Goal: Transaction & Acquisition: Book appointment/travel/reservation

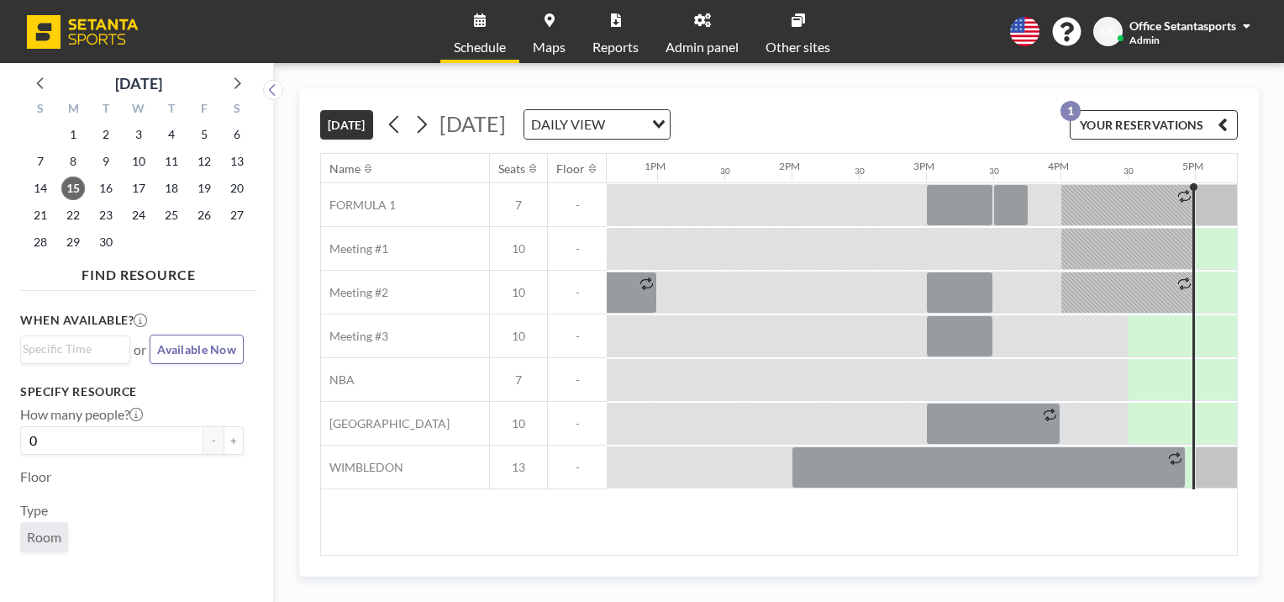
scroll to position [0, 1748]
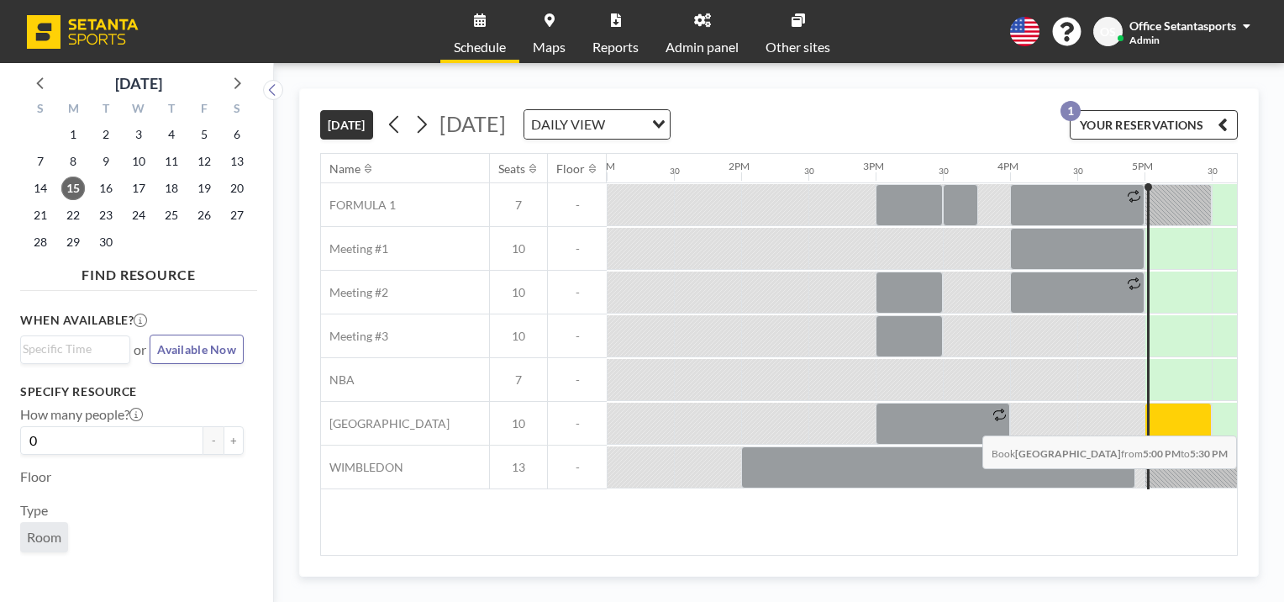
click at [1160, 422] on div at bounding box center [1178, 424] width 67 height 42
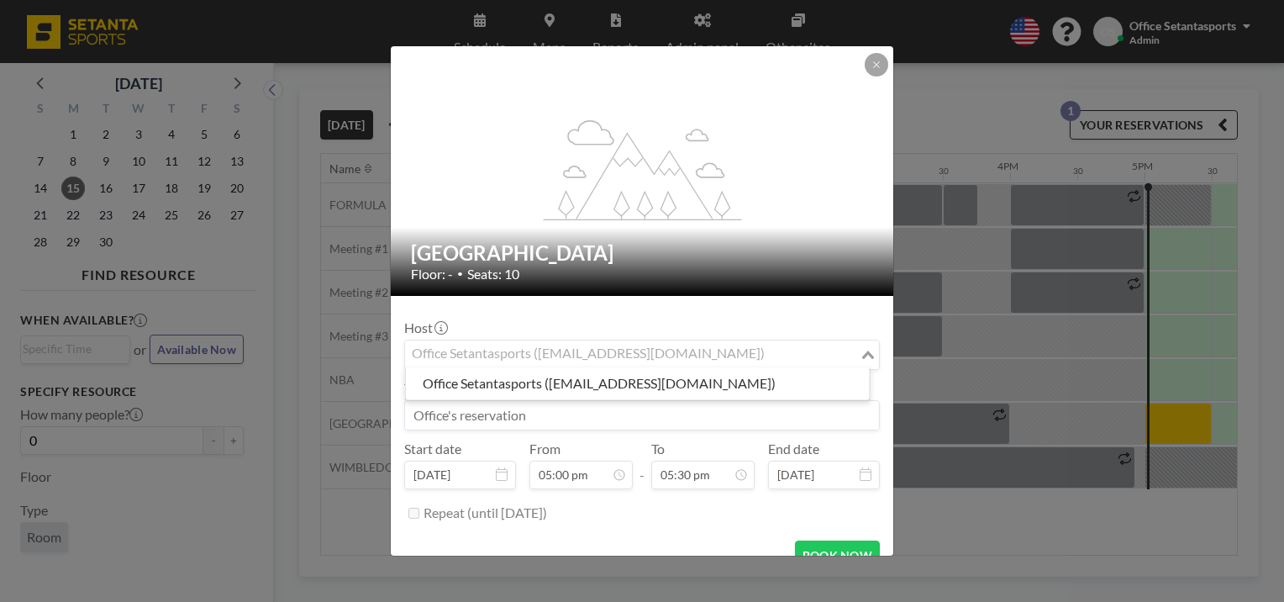
click at [535, 346] on div "Office Setantasports ([EMAIL_ADDRESS][DOMAIN_NAME])" at bounding box center [632, 352] width 455 height 25
type input "s"
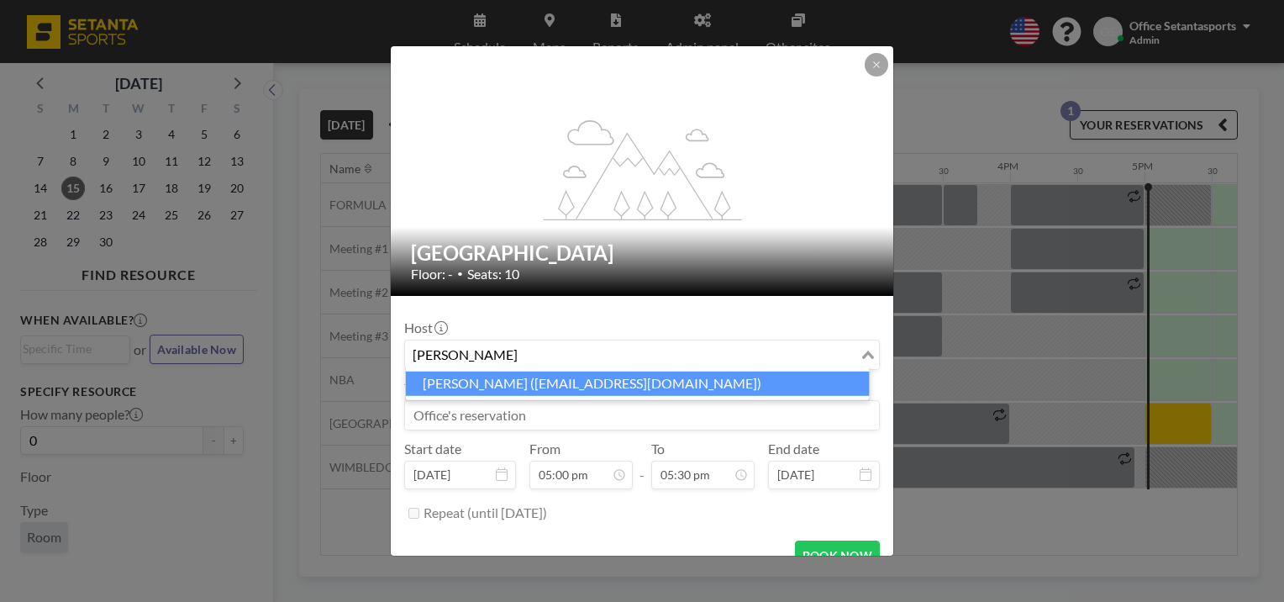
click at [504, 385] on li "[PERSON_NAME] ([EMAIL_ADDRESS][DOMAIN_NAME])" at bounding box center [638, 383] width 464 height 24
type input "[PERSON_NAME]"
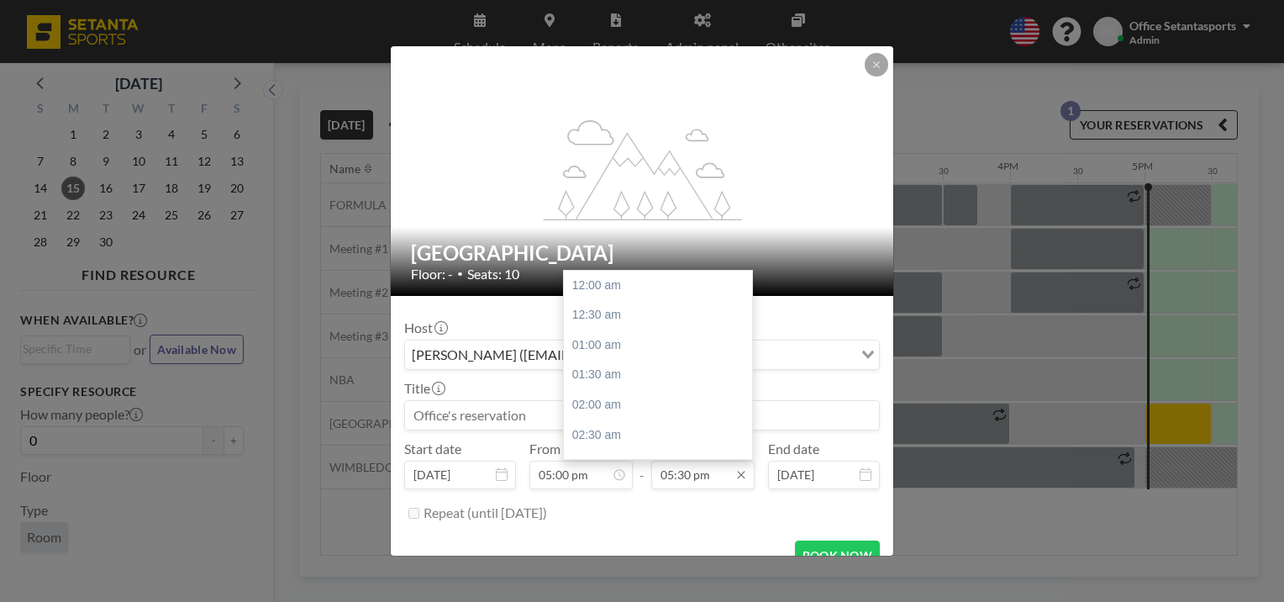
scroll to position [1047, 0]
click at [627, 315] on div "06:00 pm" at bounding box center [662, 315] width 197 height 30
type input "06:00 pm"
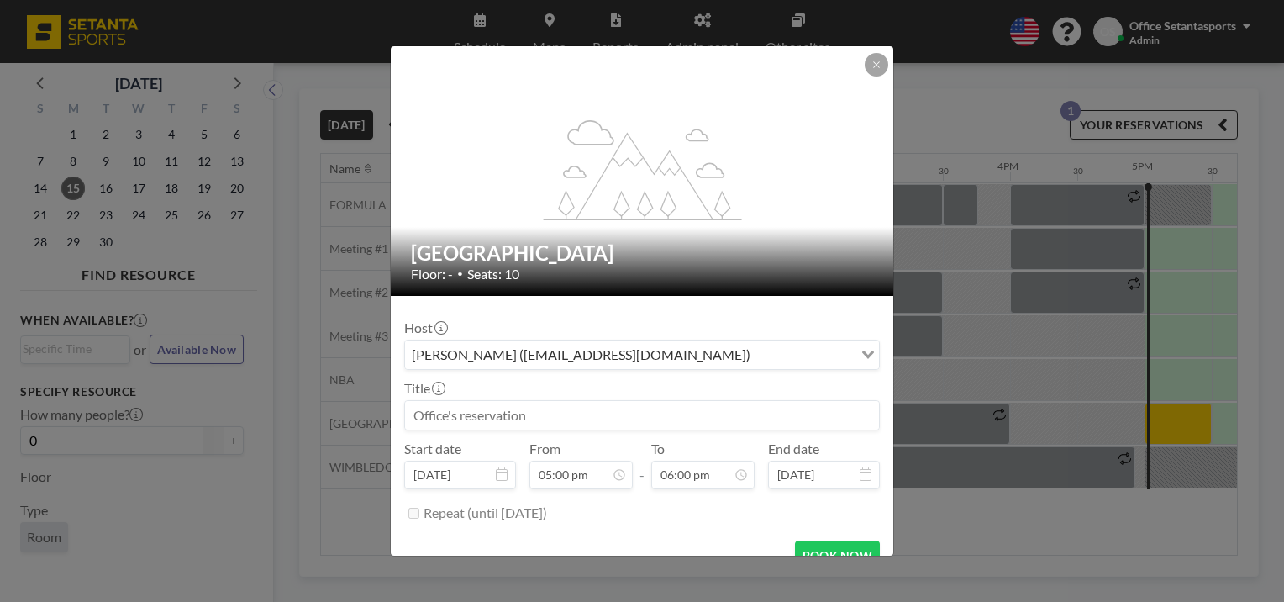
click at [569, 414] on input at bounding box center [642, 415] width 474 height 29
type input "Programing meeting"
drag, startPoint x: 547, startPoint y: 418, endPoint x: 350, endPoint y: 398, distance: 198.5
click at [350, 398] on div "flex-grow: 1.2; OLD TRAFFORD Floor: - • Seats: 10 Host [PERSON_NAME] ([EMAIL_AD…" at bounding box center [642, 301] width 1284 height 602
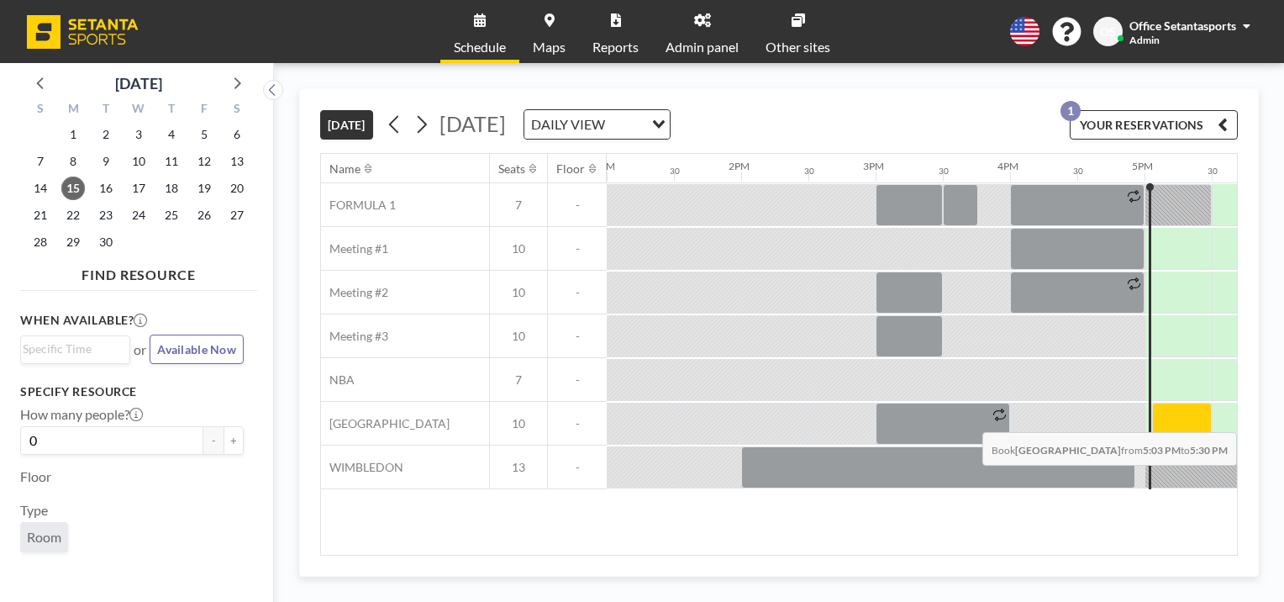
click at [1164, 419] on div at bounding box center [1182, 424] width 60 height 42
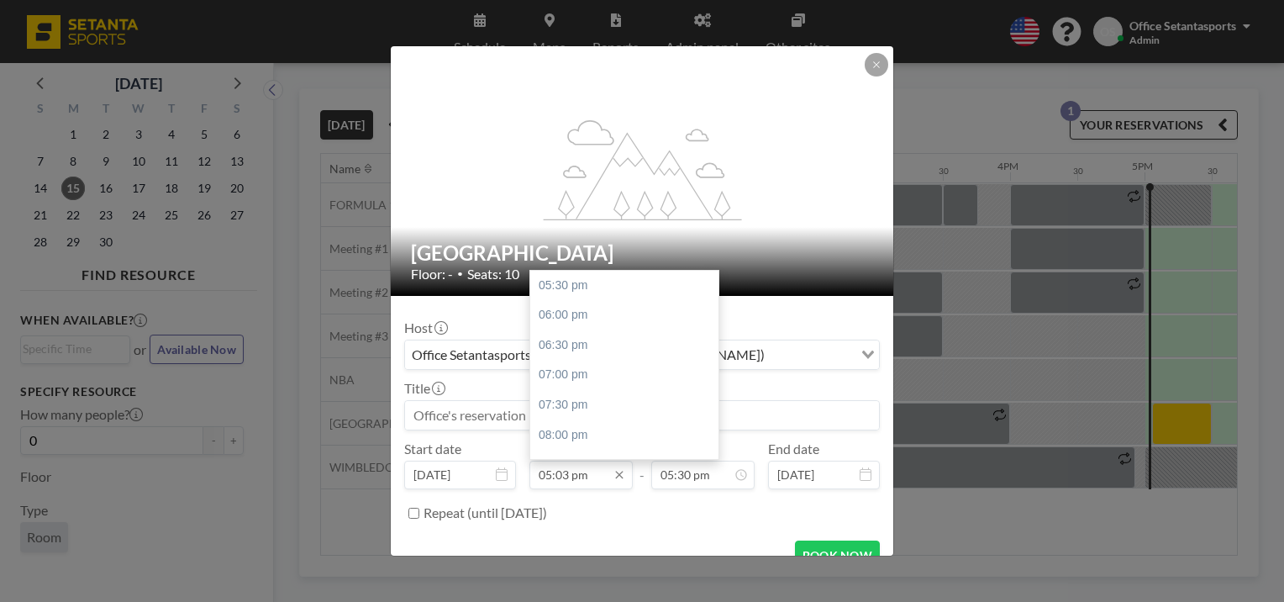
click at [567, 471] on input "05:03 pm" at bounding box center [580, 475] width 103 height 29
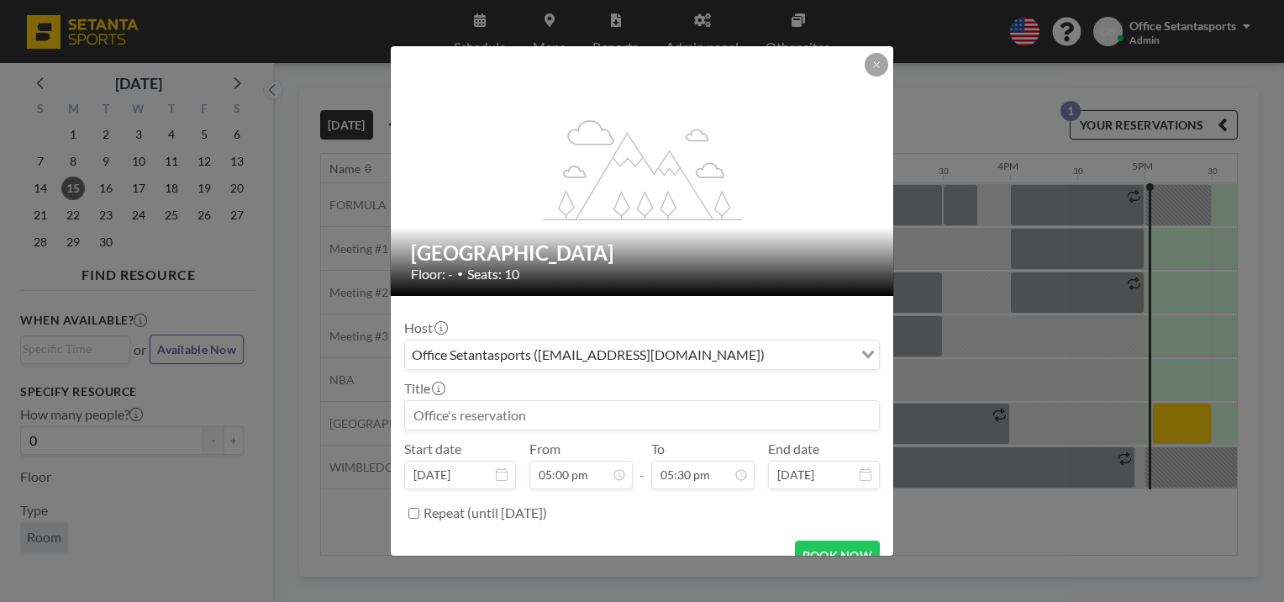
type input "05:03 pm"
click at [493, 401] on input at bounding box center [642, 415] width 474 height 29
type input "S"
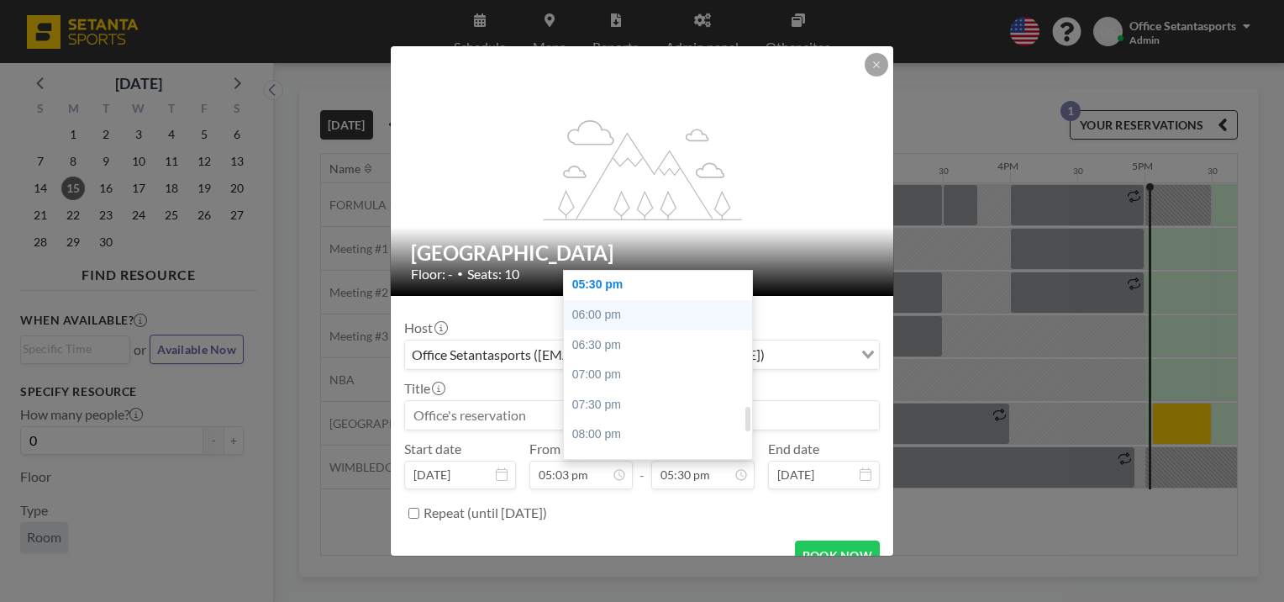
click at [598, 313] on div "06:00 pm" at bounding box center [662, 315] width 197 height 30
type input "06:00 pm"
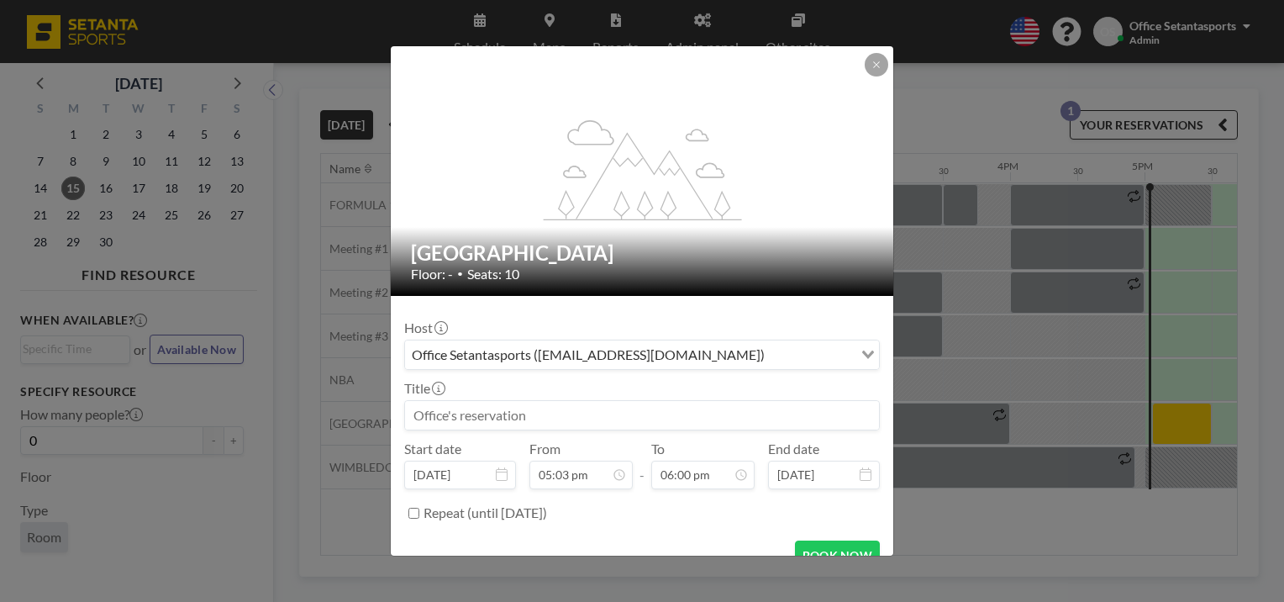
click at [566, 350] on div "Office Setantasports ([EMAIL_ADDRESS][DOMAIN_NAME])" at bounding box center [629, 352] width 448 height 25
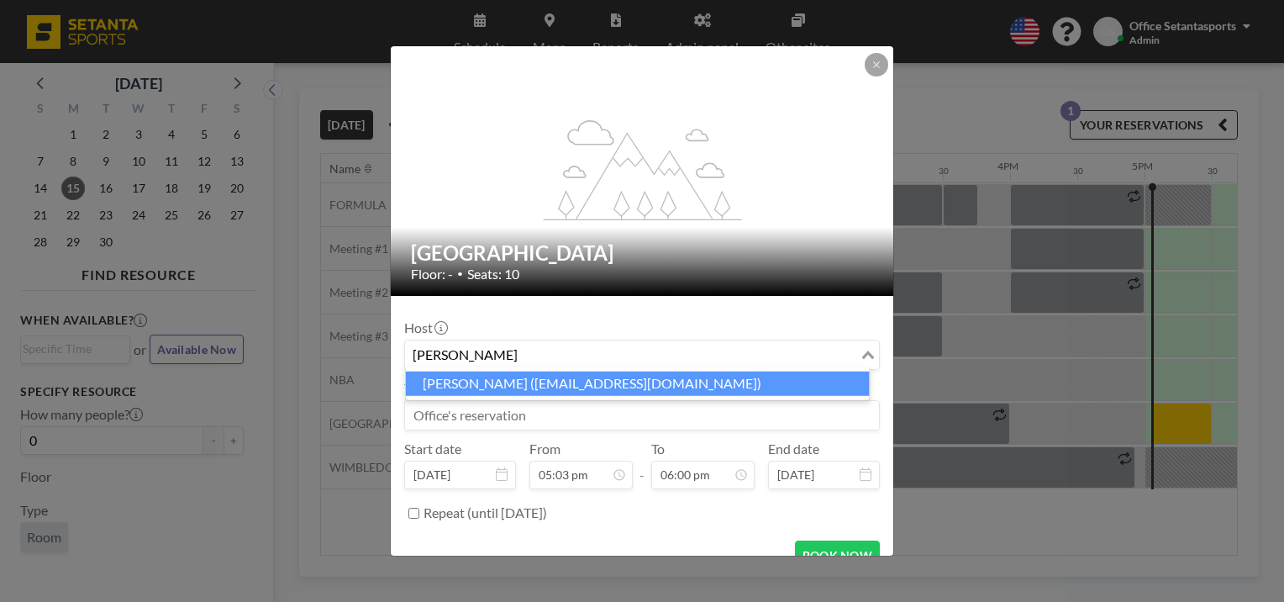
click at [508, 381] on li "[PERSON_NAME] ([EMAIL_ADDRESS][DOMAIN_NAME])" at bounding box center [638, 383] width 464 height 24
type input "[PERSON_NAME]"
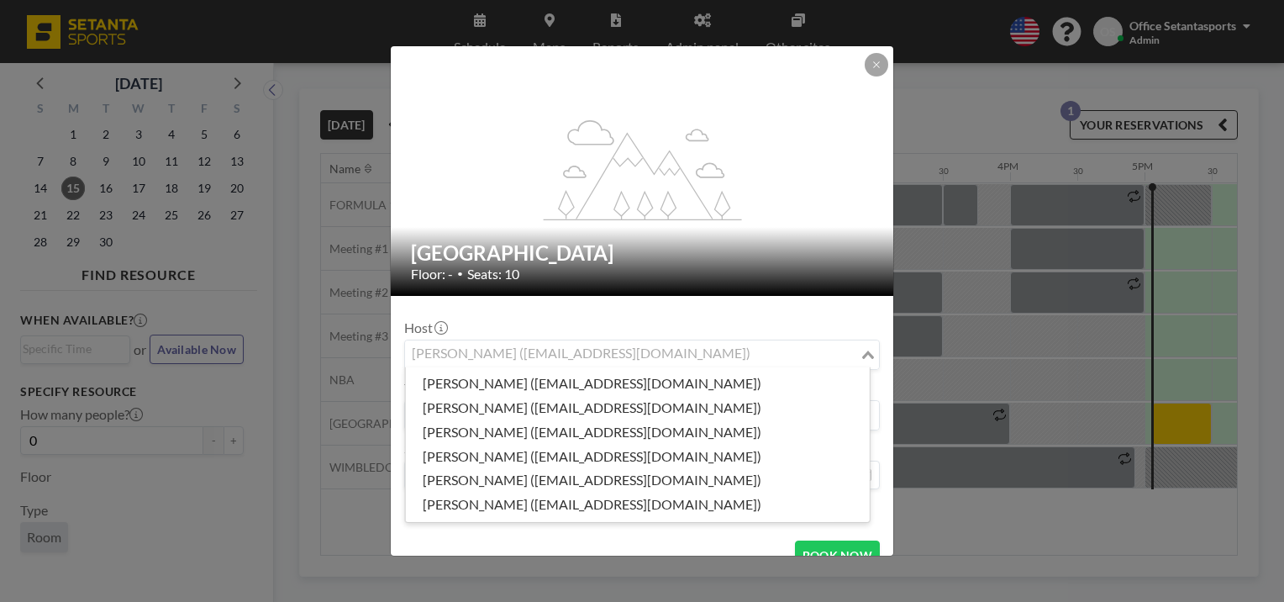
scroll to position [285, 0]
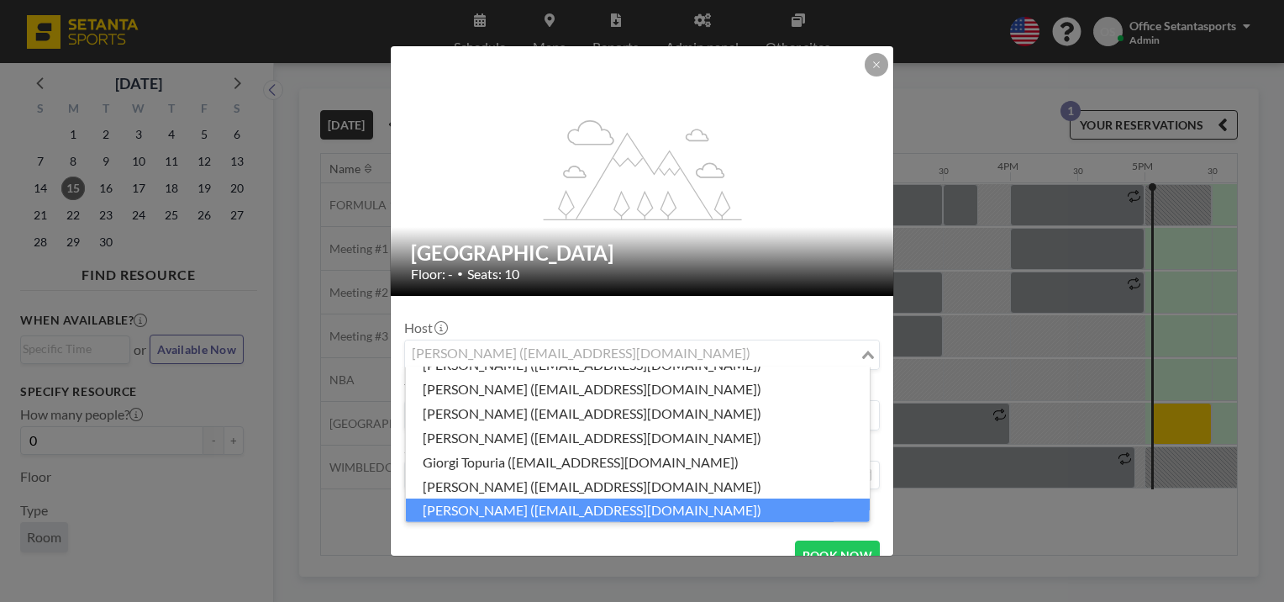
drag, startPoint x: 506, startPoint y: 350, endPoint x: 474, endPoint y: 361, distance: 33.8
click at [474, 361] on div "[PERSON_NAME] ([EMAIL_ADDRESS][DOMAIN_NAME])" at bounding box center [632, 352] width 455 height 25
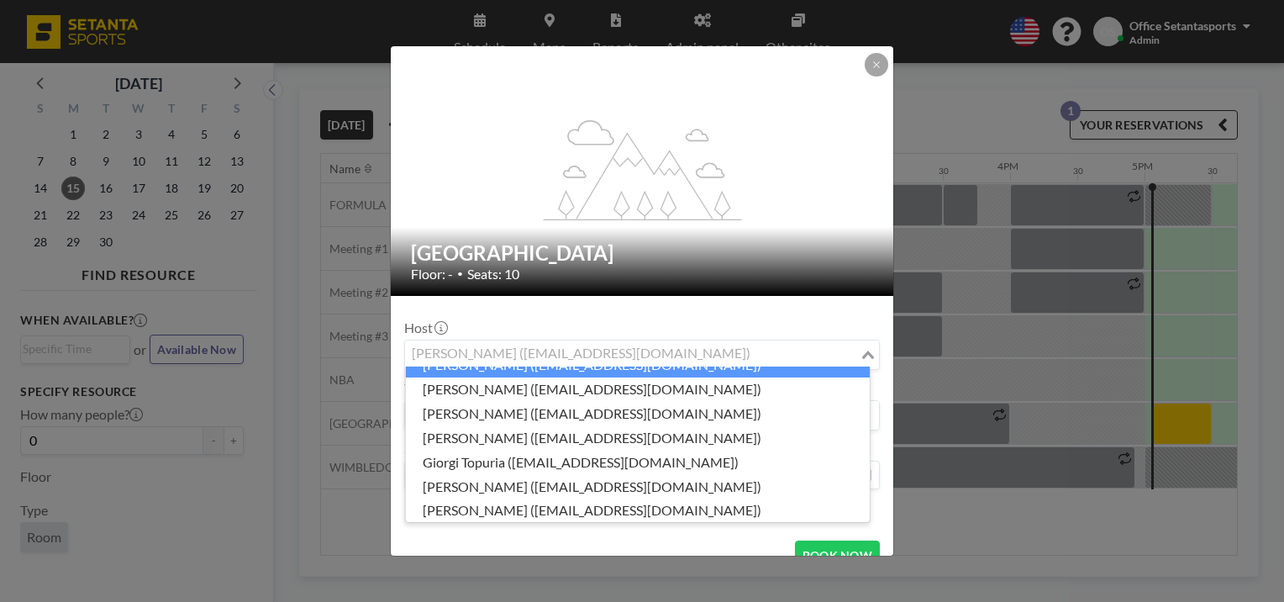
scroll to position [271, 0]
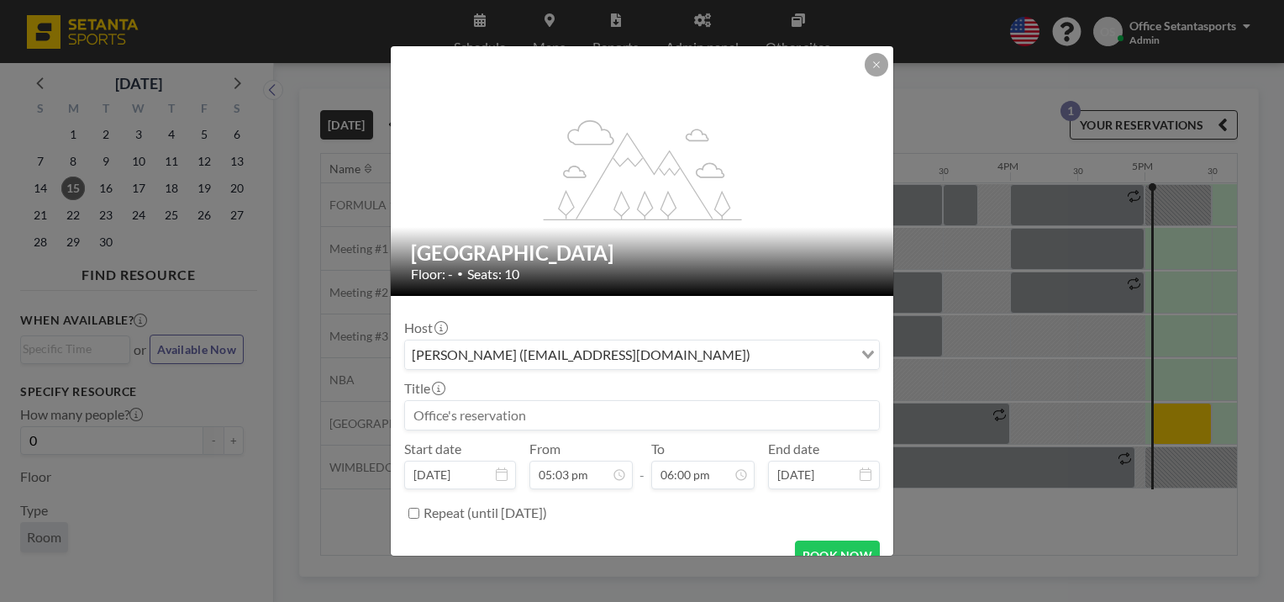
click at [404, 421] on div at bounding box center [642, 415] width 476 height 30
click at [441, 416] on input at bounding box center [642, 415] width 474 height 29
type input "[PERSON_NAME]"
click at [827, 550] on button "BOOK NOW" at bounding box center [837, 554] width 85 height 29
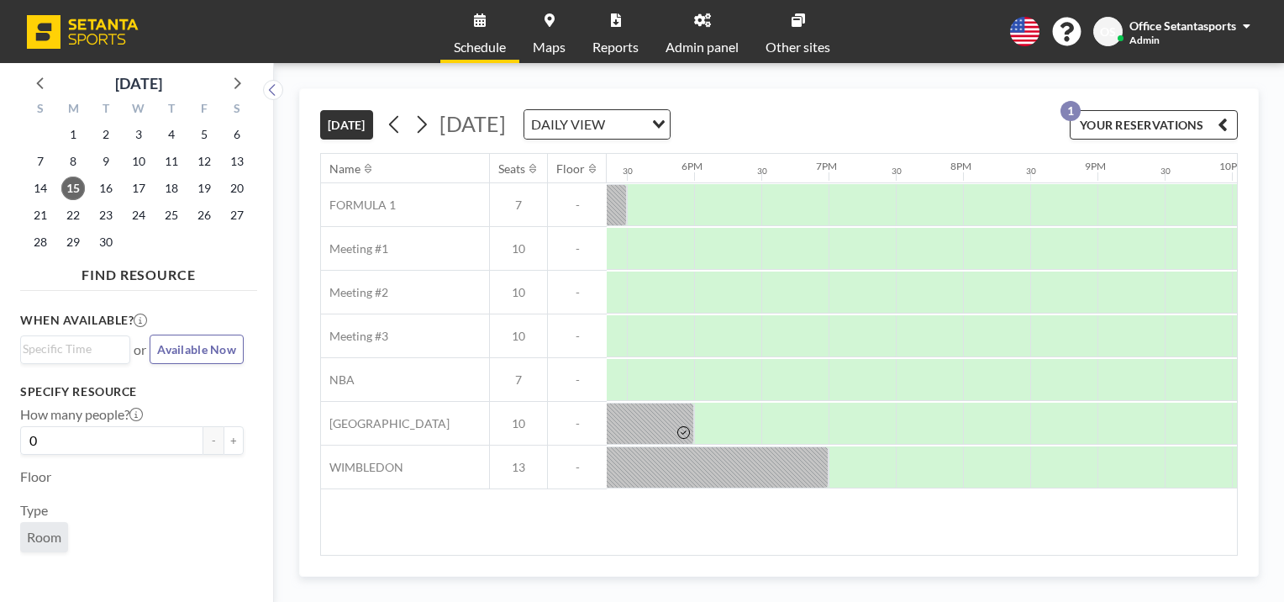
scroll to position [0, 2368]
click at [74, 217] on span "22" at bounding box center [73, 215] width 24 height 24
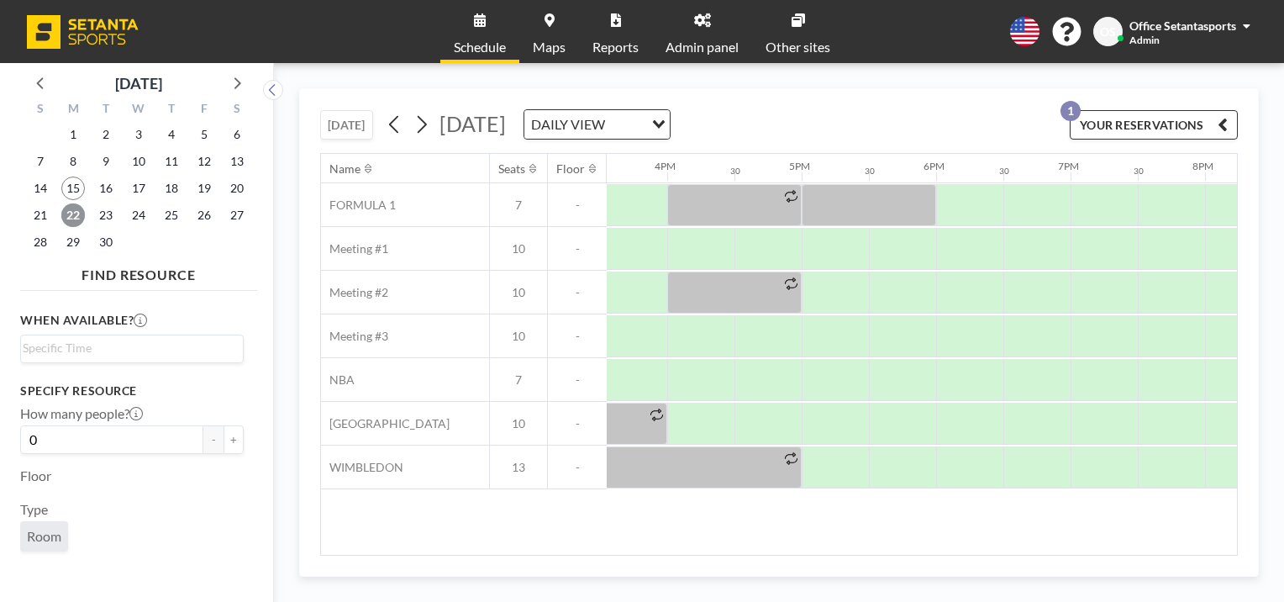
scroll to position [0, 2105]
click at [68, 193] on span "15" at bounding box center [73, 188] width 24 height 24
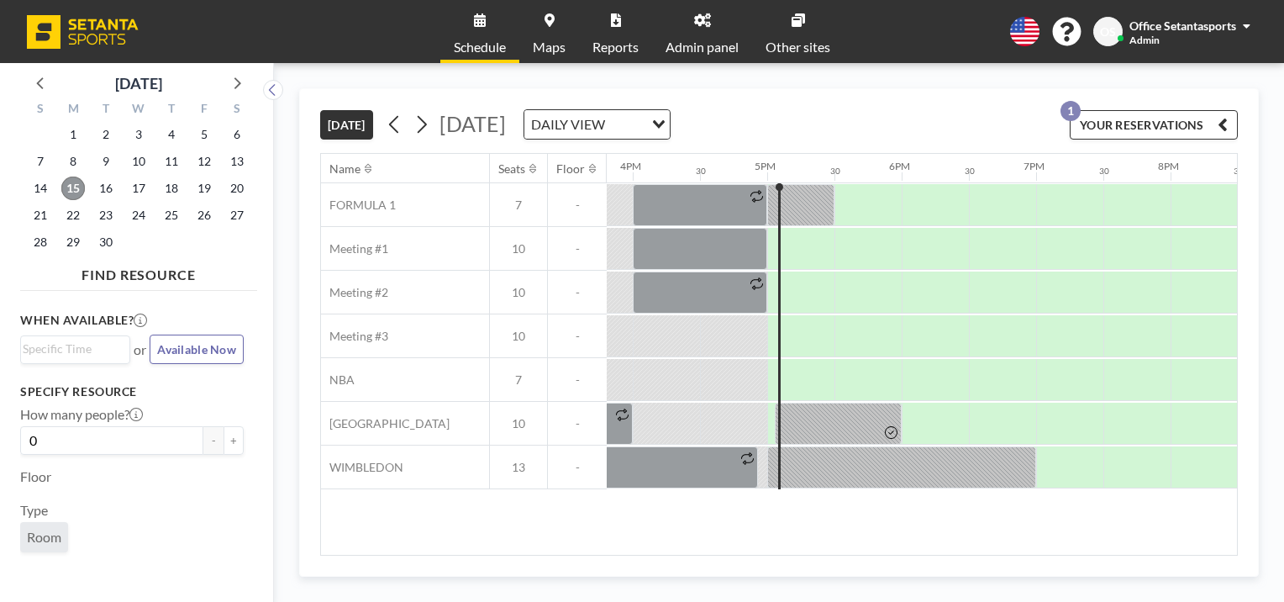
scroll to position [0, 2219]
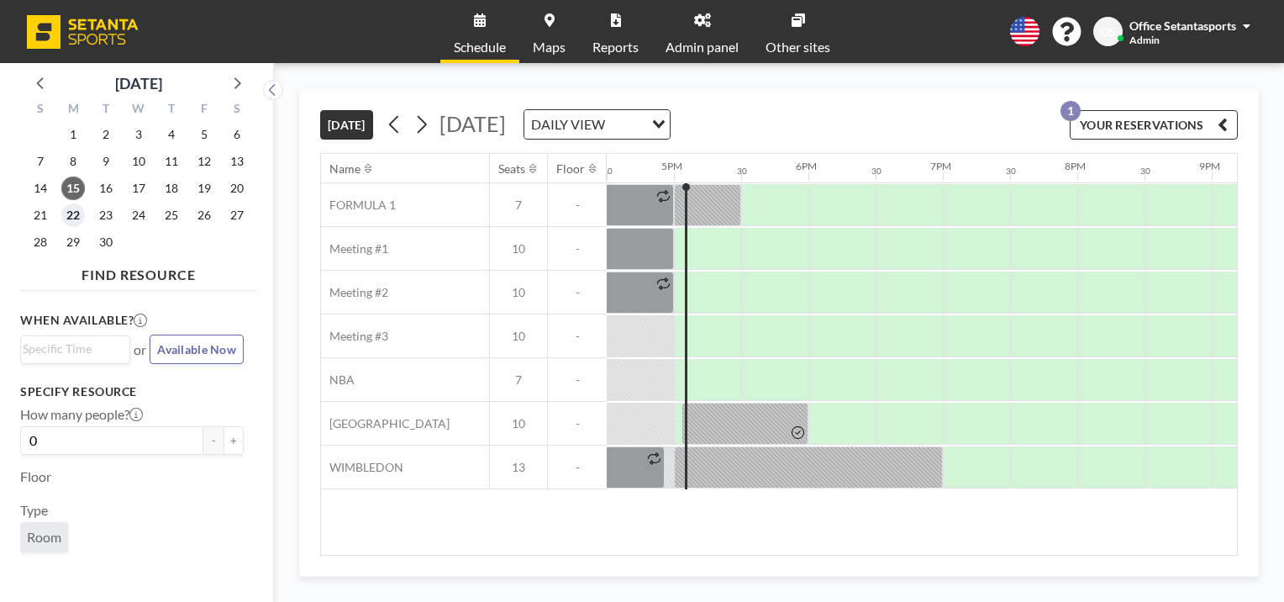
click at [74, 213] on span "22" at bounding box center [73, 215] width 24 height 24
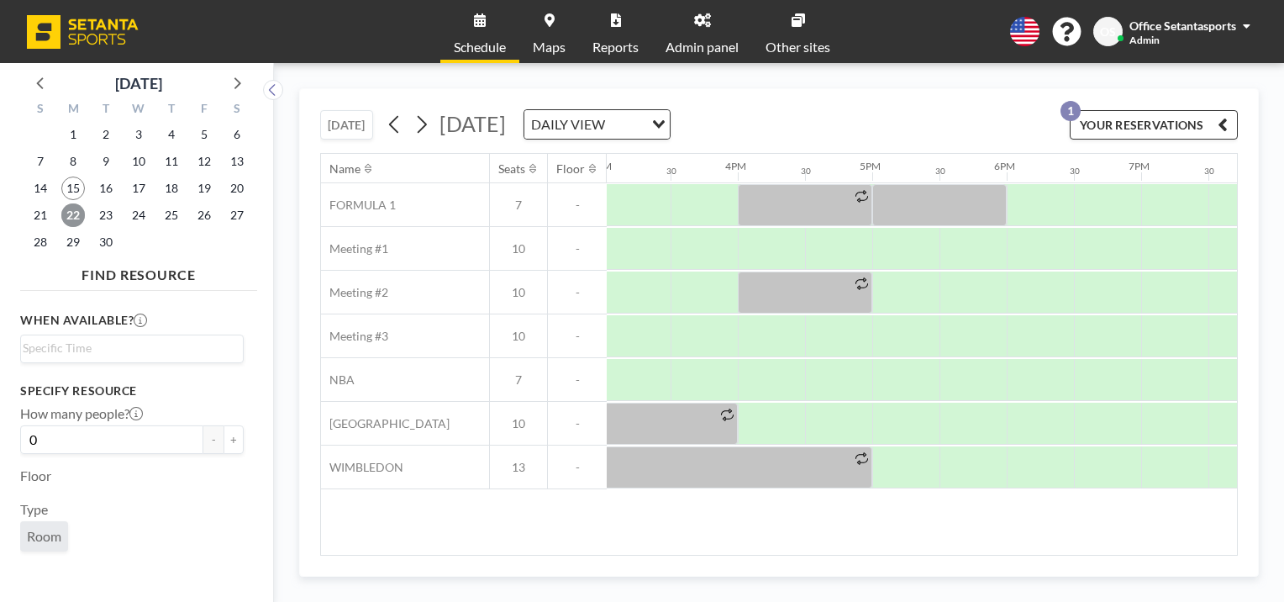
scroll to position [0, 2013]
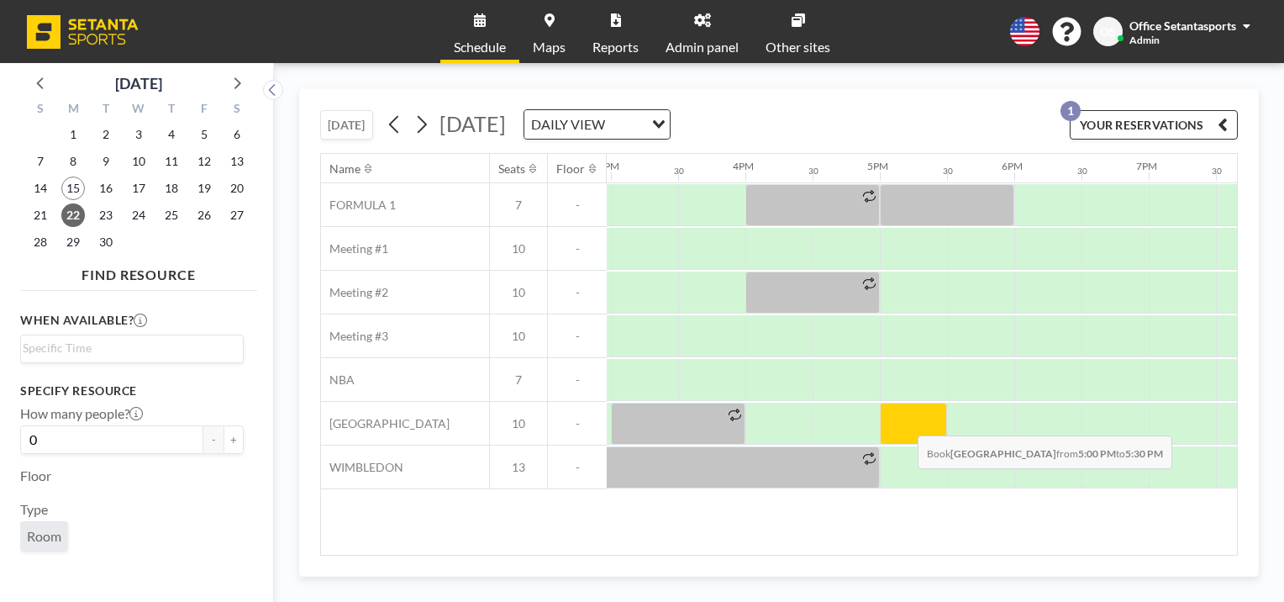
click at [904, 422] on div at bounding box center [913, 424] width 67 height 42
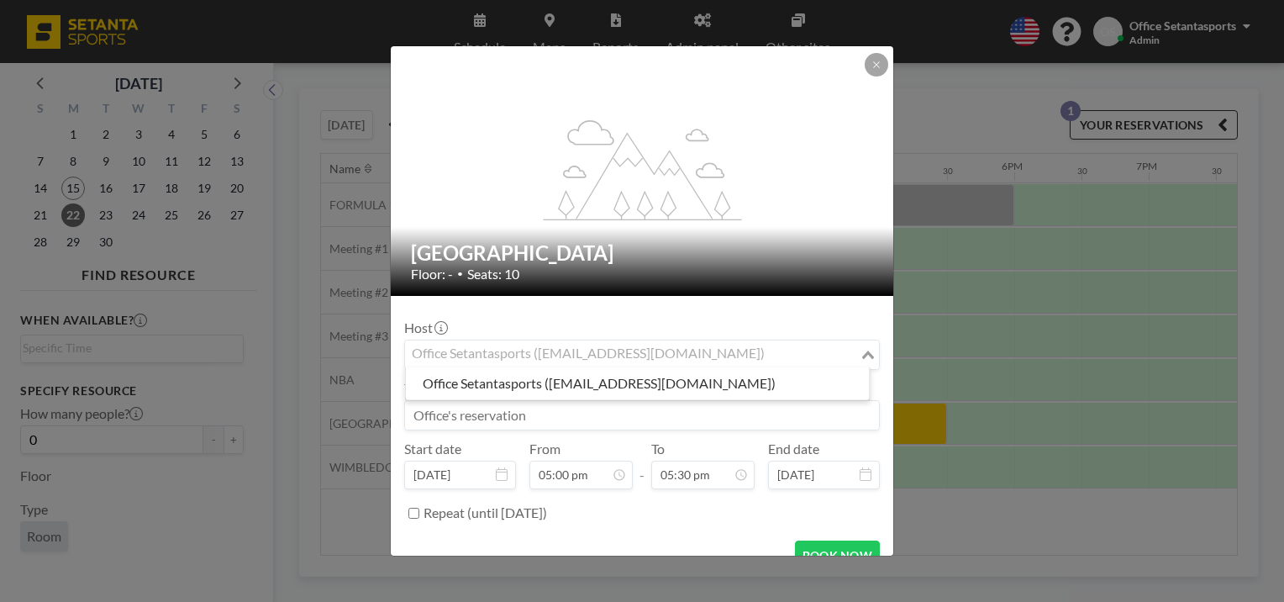
click at [543, 351] on div "Office Setantasports ([EMAIL_ADDRESS][DOMAIN_NAME])" at bounding box center [632, 352] width 455 height 25
type input "g"
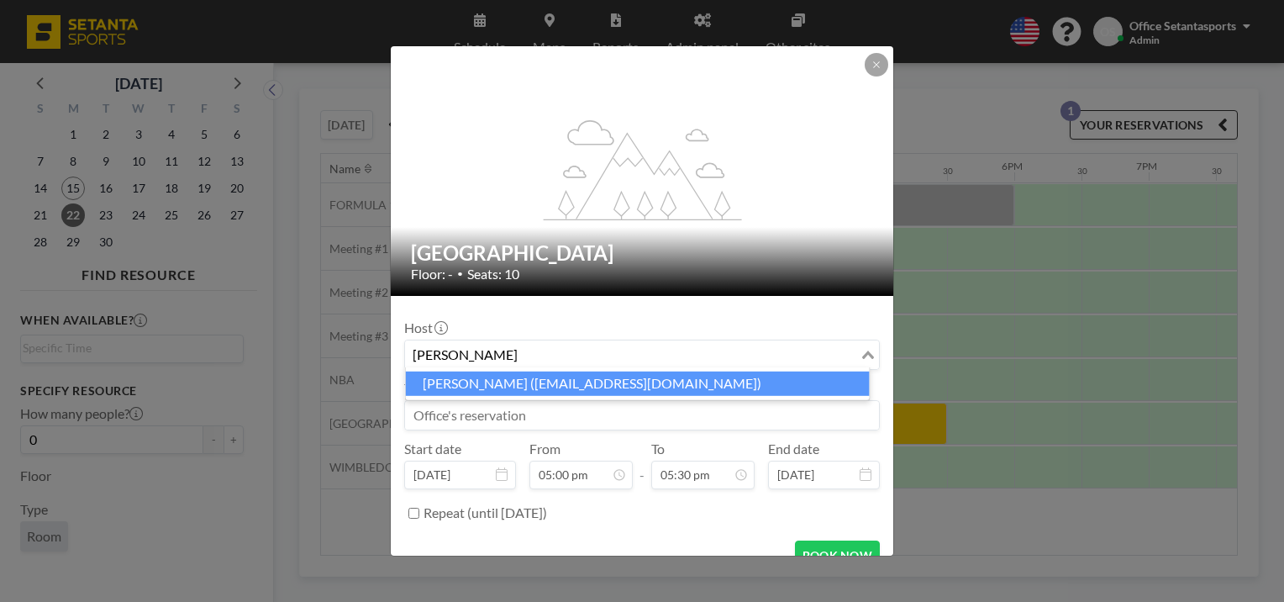
click at [481, 385] on li "[PERSON_NAME] ([EMAIL_ADDRESS][DOMAIN_NAME])" at bounding box center [638, 383] width 464 height 24
type input "[PERSON_NAME]"
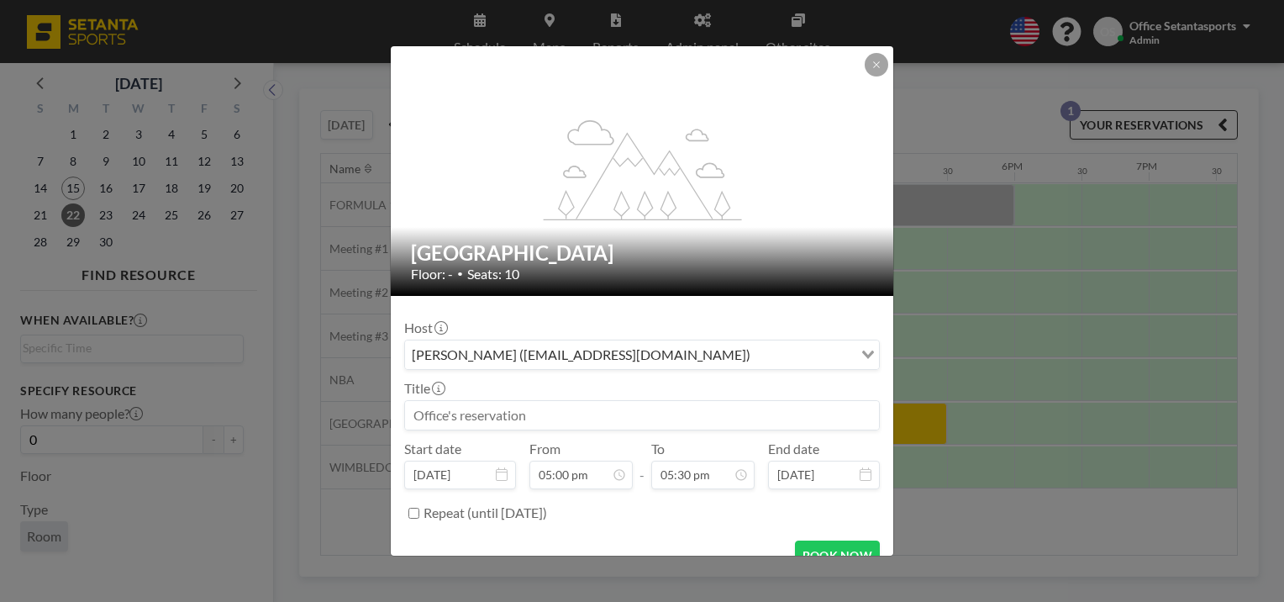
click at [464, 414] on input at bounding box center [642, 415] width 474 height 29
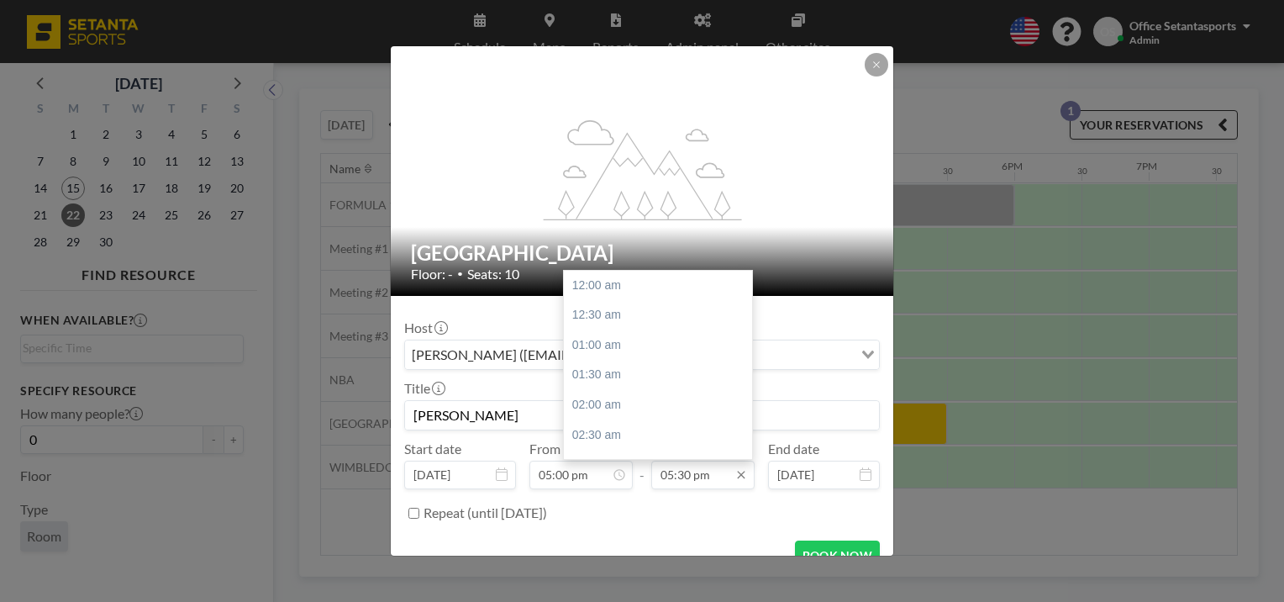
scroll to position [1047, 0]
type input "[PERSON_NAME]"
click at [639, 319] on div "06:00 pm" at bounding box center [662, 315] width 197 height 30
type input "06:00 pm"
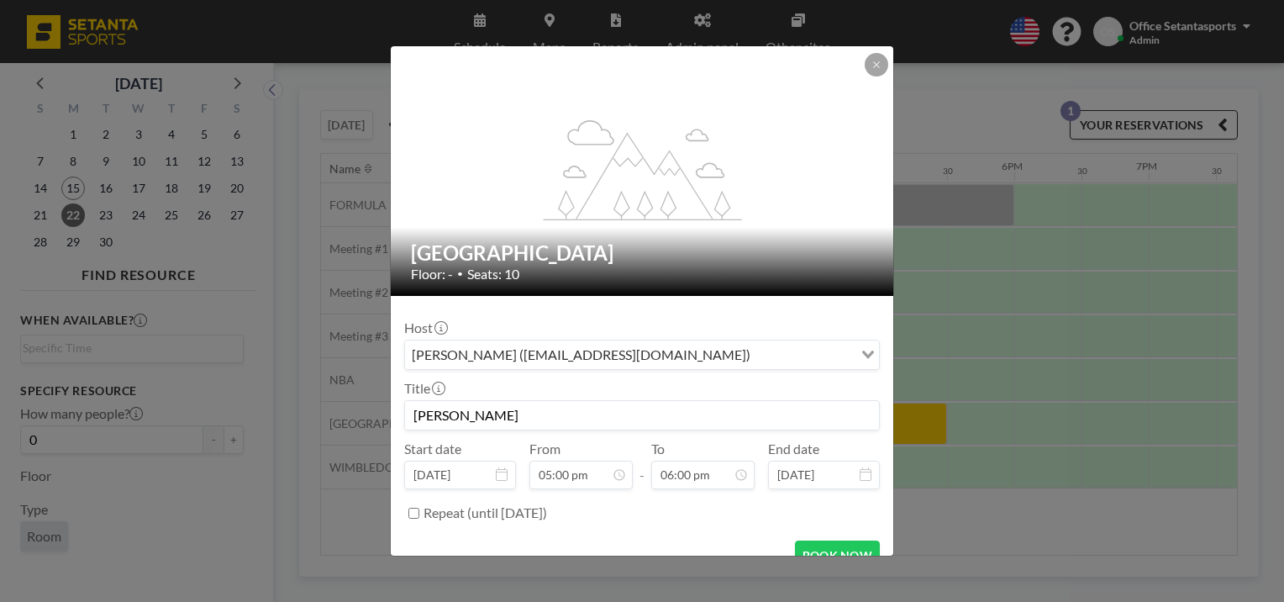
scroll to position [1077, 0]
click at [414, 512] on input "Repeat (until [DATE])" at bounding box center [413, 513] width 11 height 11
checkbox input "true"
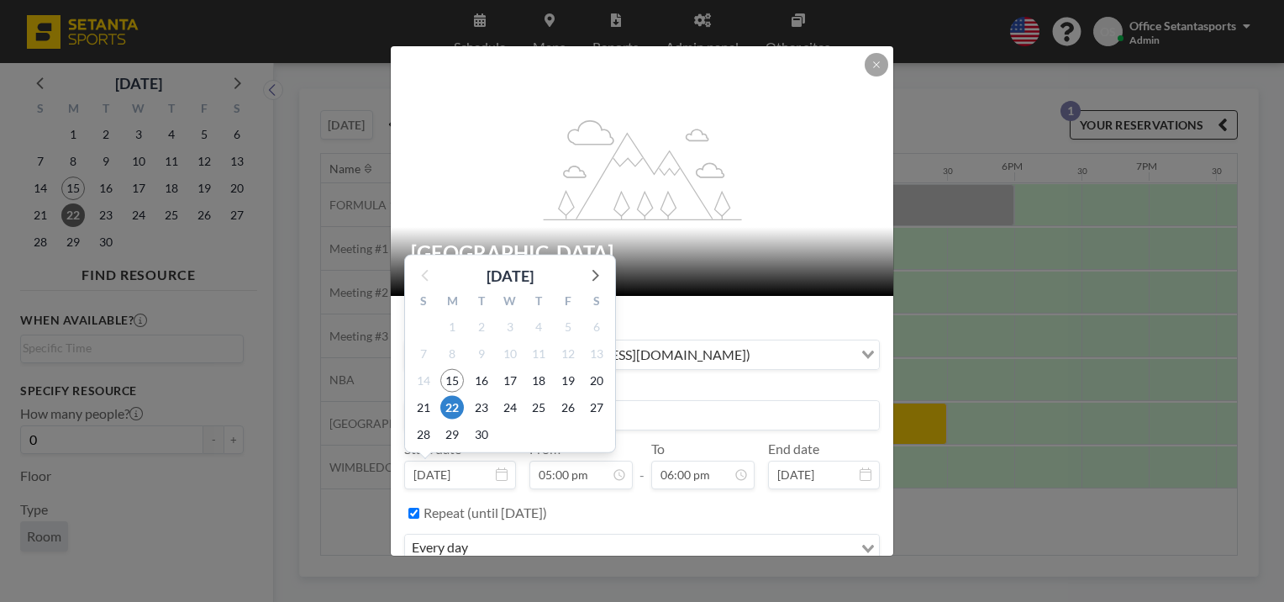
scroll to position [68, 0]
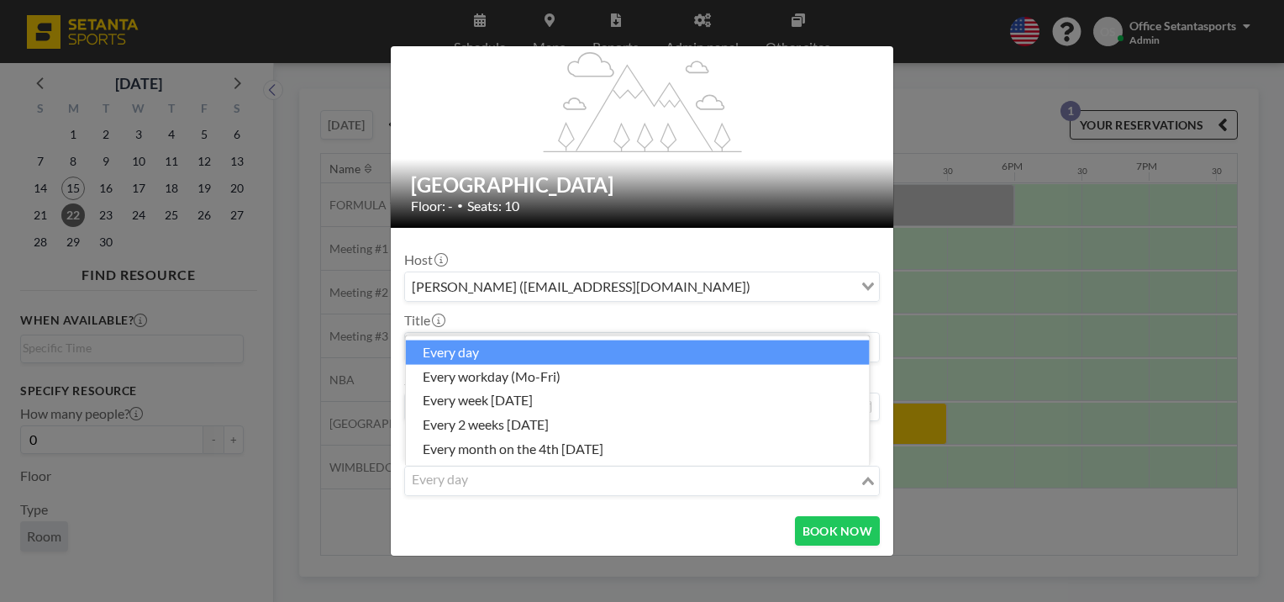
click at [603, 480] on input "Search for option" at bounding box center [632, 481] width 451 height 22
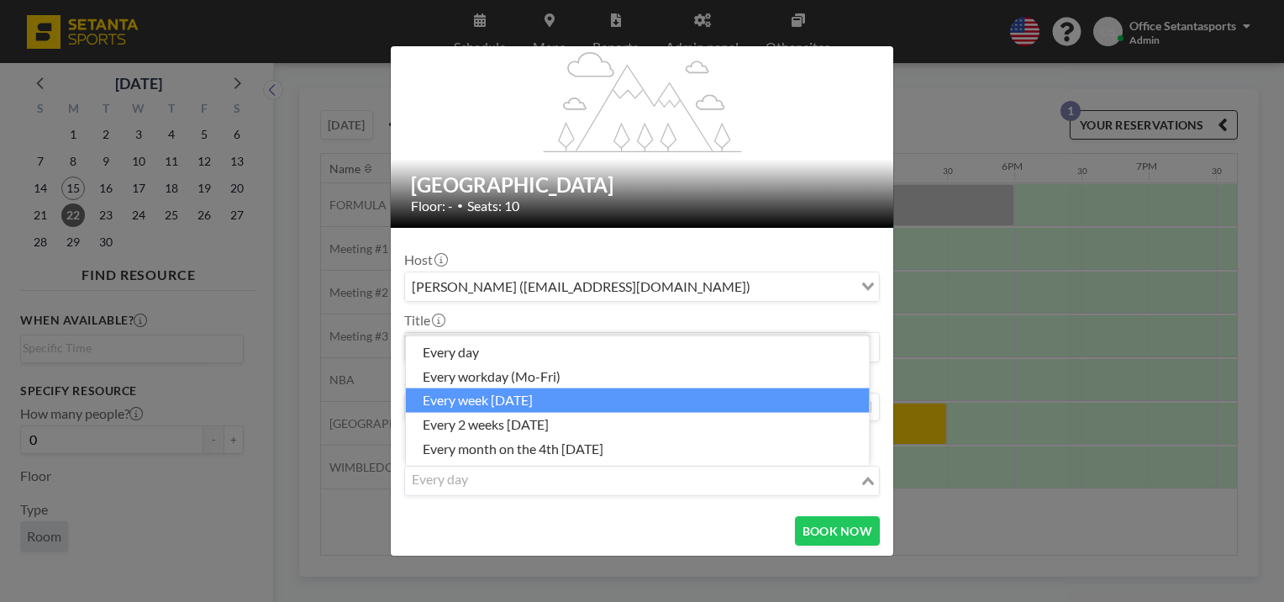
click at [580, 400] on li "every week [DATE]" at bounding box center [638, 400] width 464 height 24
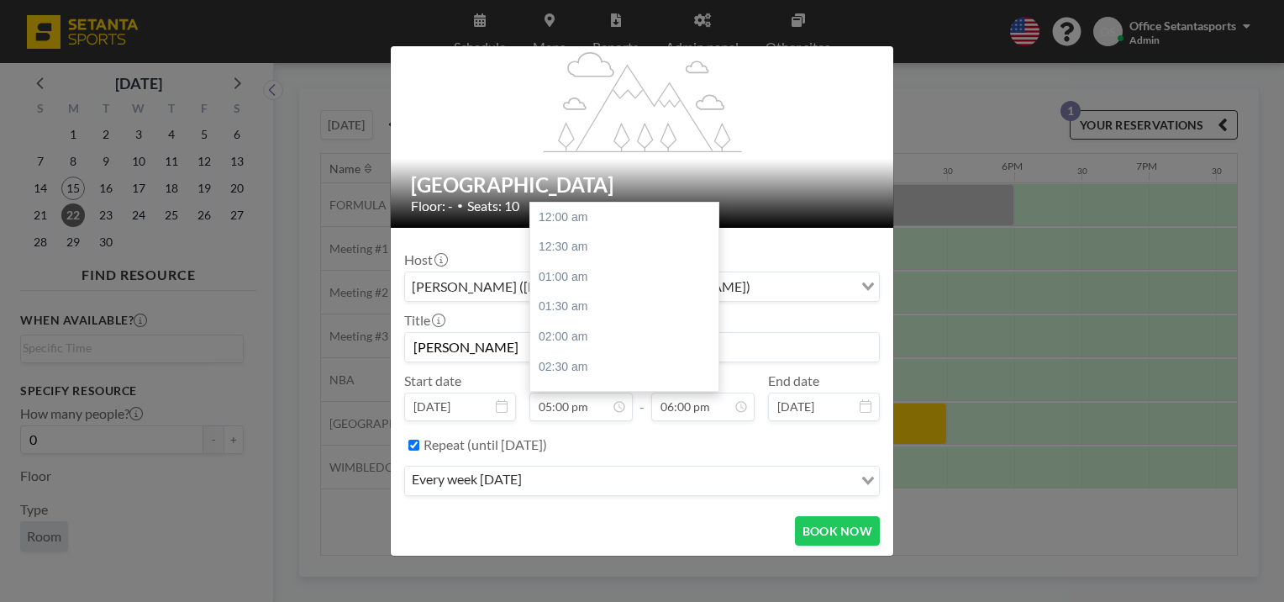
scroll to position [1017, 0]
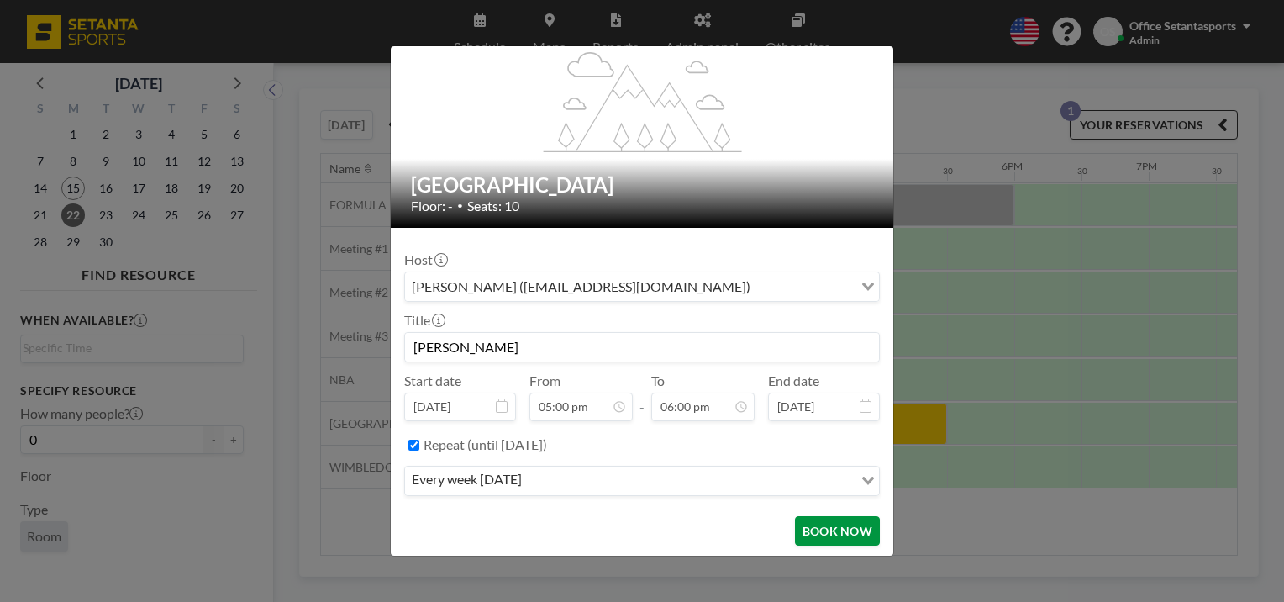
click at [814, 521] on button "BOOK NOW" at bounding box center [837, 530] width 85 height 29
